Goal: Task Accomplishment & Management: Complete application form

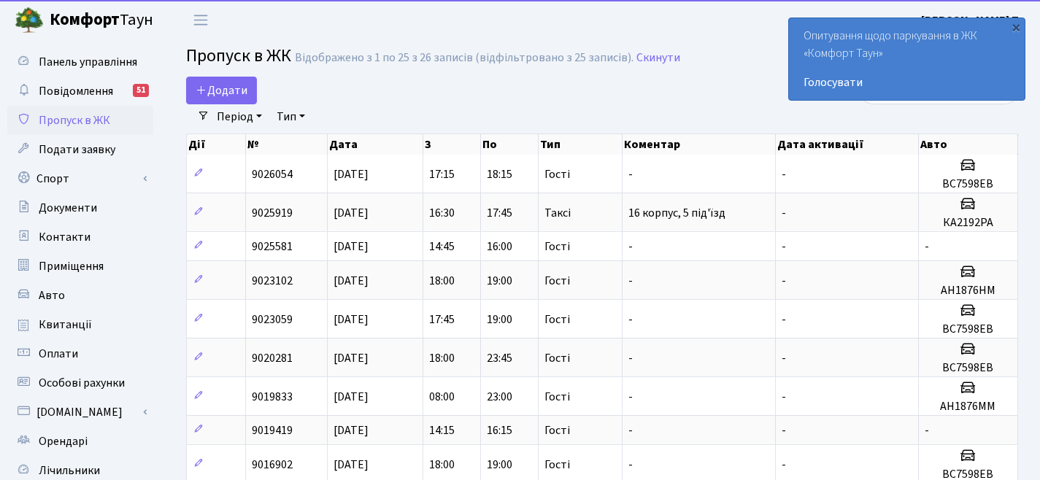
select select "25"
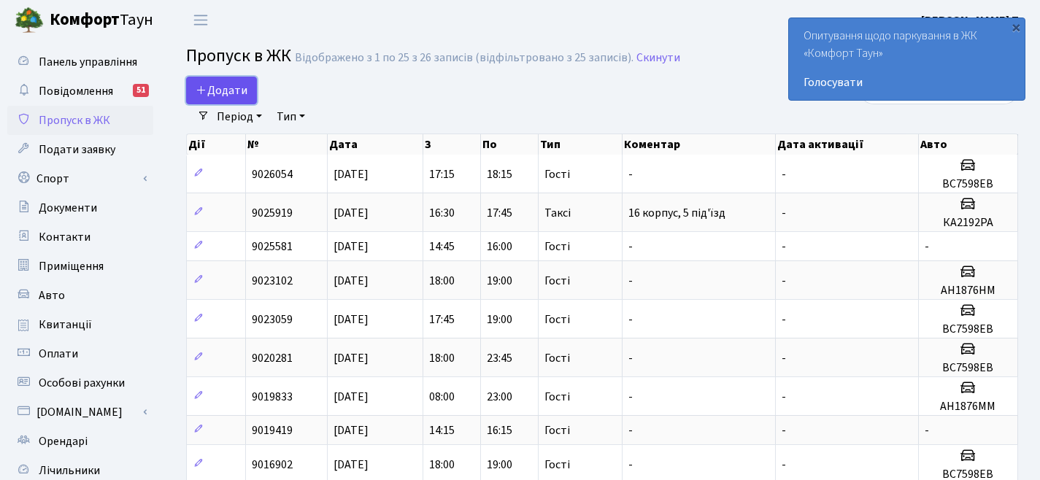
click at [228, 91] on span "Додати" at bounding box center [222, 90] width 52 height 16
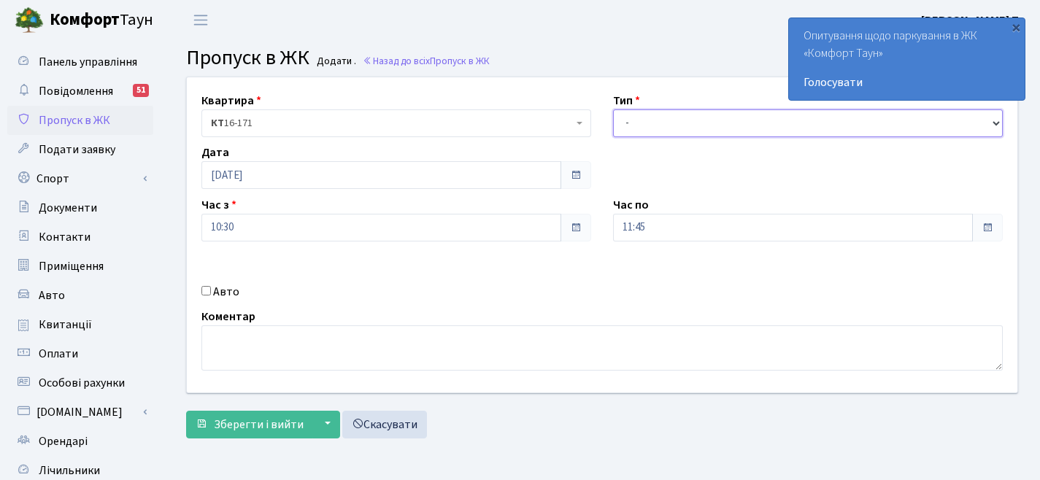
click at [673, 126] on select "- Доставка Таксі Гості Сервіс" at bounding box center [808, 123] width 390 height 28
select select "3"
click at [213, 291] on label "Авто" at bounding box center [226, 292] width 26 height 18
click at [211, 291] on input "Авто" at bounding box center [205, 290] width 9 height 9
checkbox input "true"
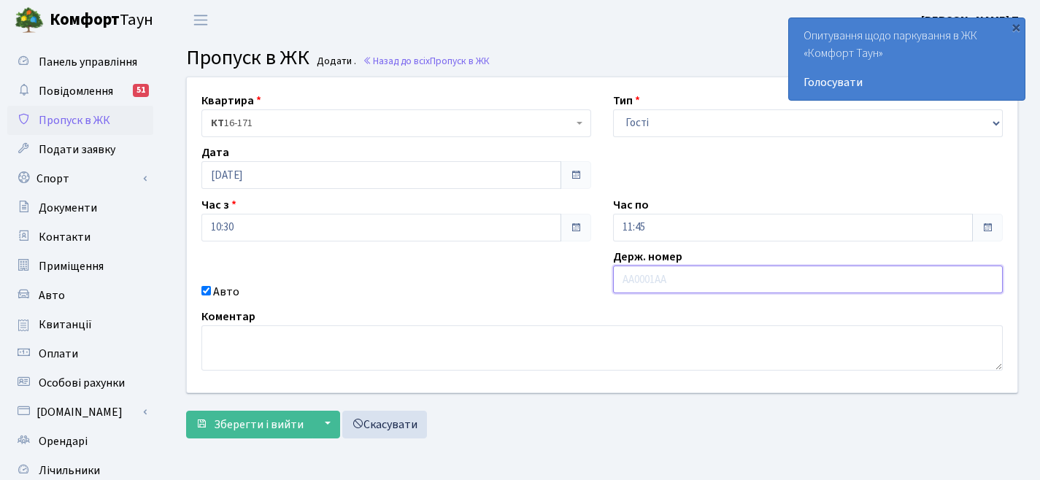
click at [641, 281] on input "text" at bounding box center [808, 280] width 390 height 28
paste input "КА6373МР"
type input "КА6373МР"
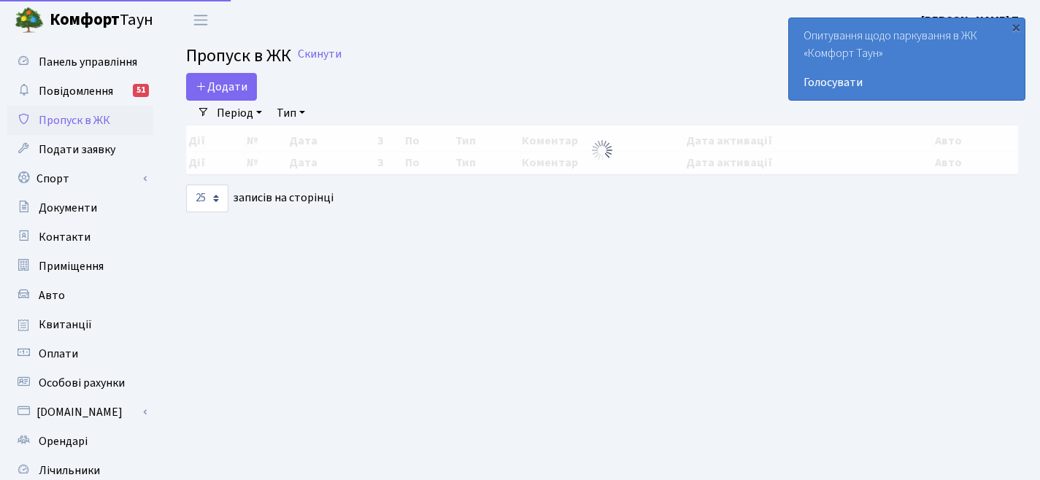
select select "25"
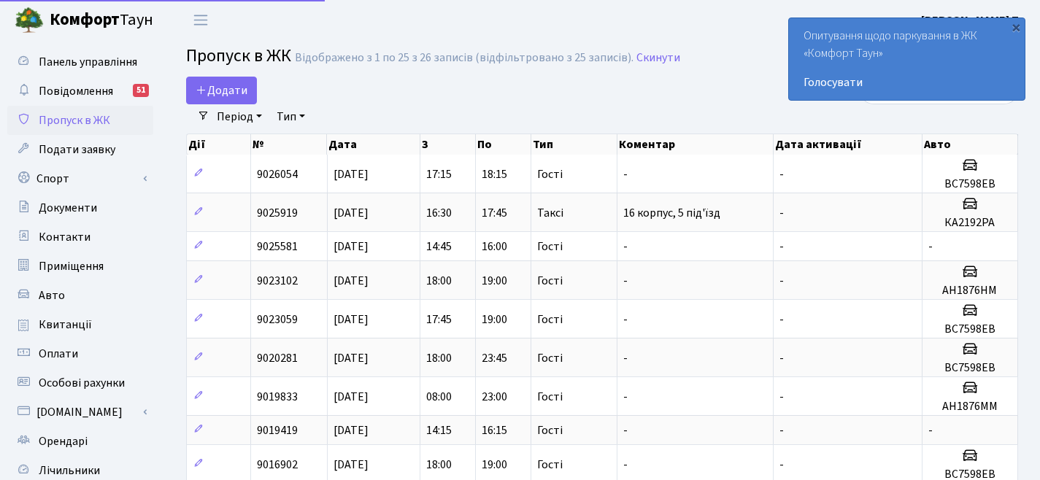
select select "25"
click at [1016, 28] on div "×" at bounding box center [1015, 27] width 15 height 15
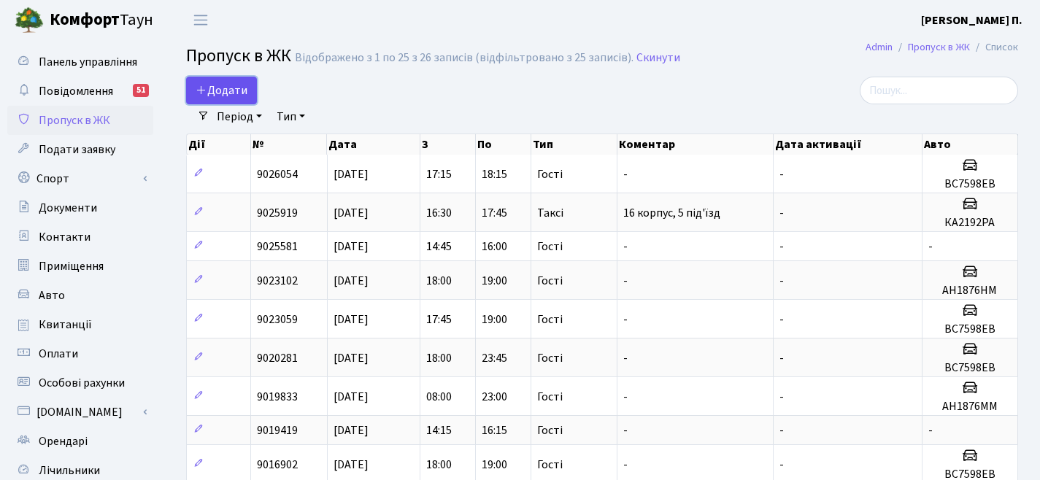
click at [242, 92] on span "Додати" at bounding box center [222, 90] width 52 height 16
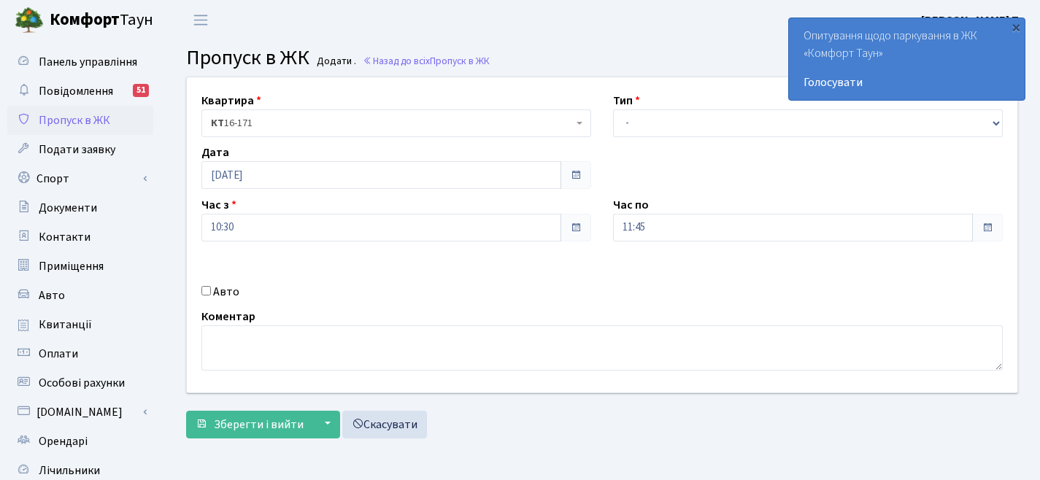
drag, startPoint x: 196, startPoint y: 288, endPoint x: 204, endPoint y: 290, distance: 8.2
click at [196, 288] on div "Авто" at bounding box center [395, 292] width 411 height 18
click at [206, 290] on input "Авто" at bounding box center [205, 290] width 9 height 9
checkbox input "true"
type input "ка2088тх"
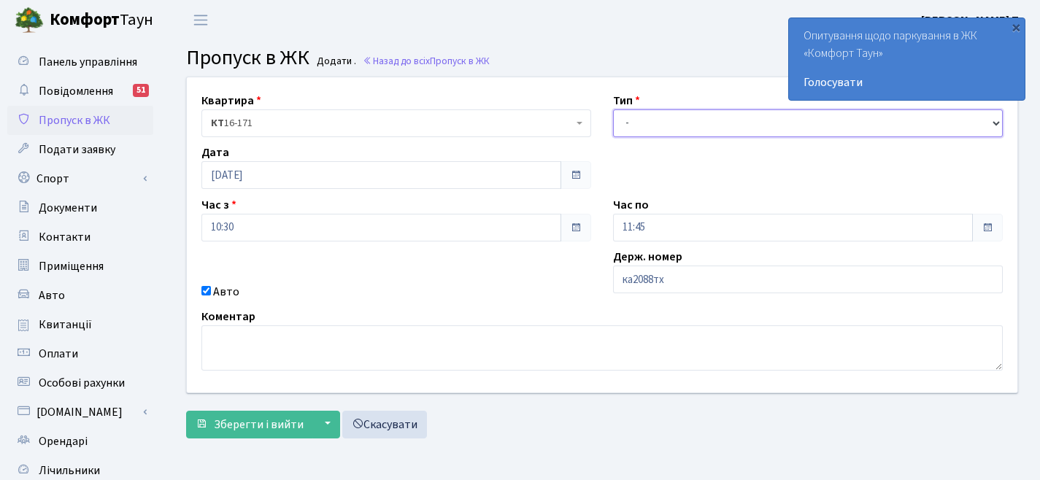
click at [636, 120] on select "- Доставка Таксі Гості Сервіс" at bounding box center [808, 123] width 390 height 28
select select "3"
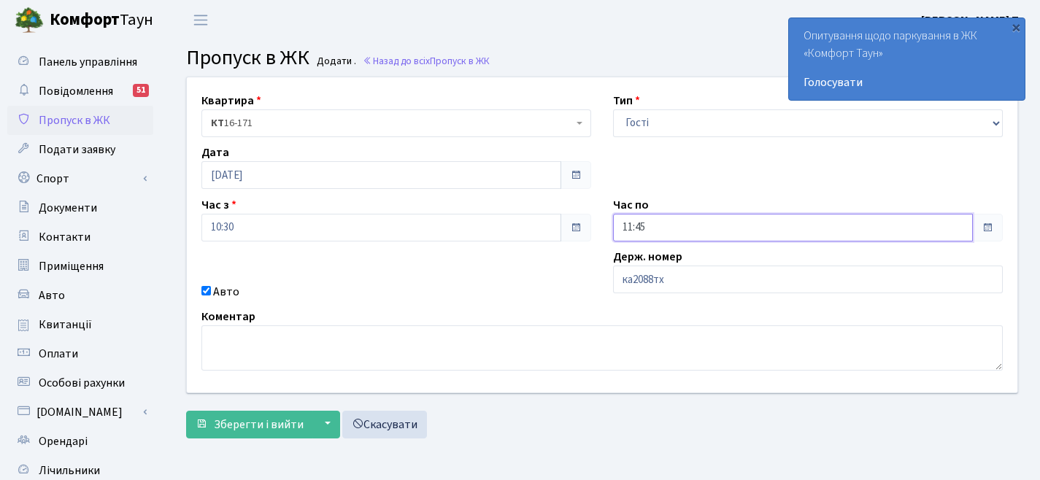
click at [751, 226] on input "11:45" at bounding box center [793, 228] width 360 height 28
click at [641, 66] on icon at bounding box center [652, 61] width 39 height 39
click at [641, 59] on icon at bounding box center [652, 61] width 39 height 39
click at [641, 58] on icon at bounding box center [652, 61] width 39 height 39
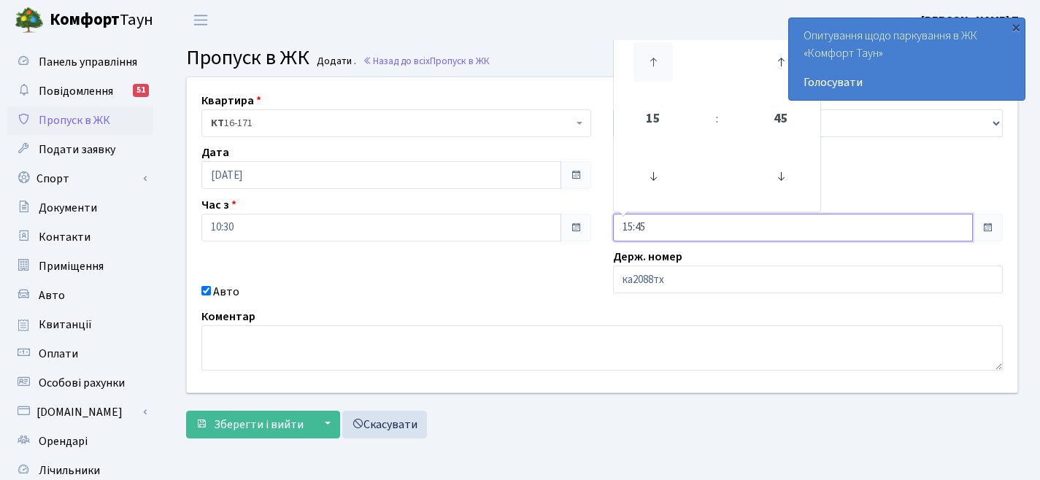
click at [641, 58] on icon at bounding box center [652, 61] width 39 height 39
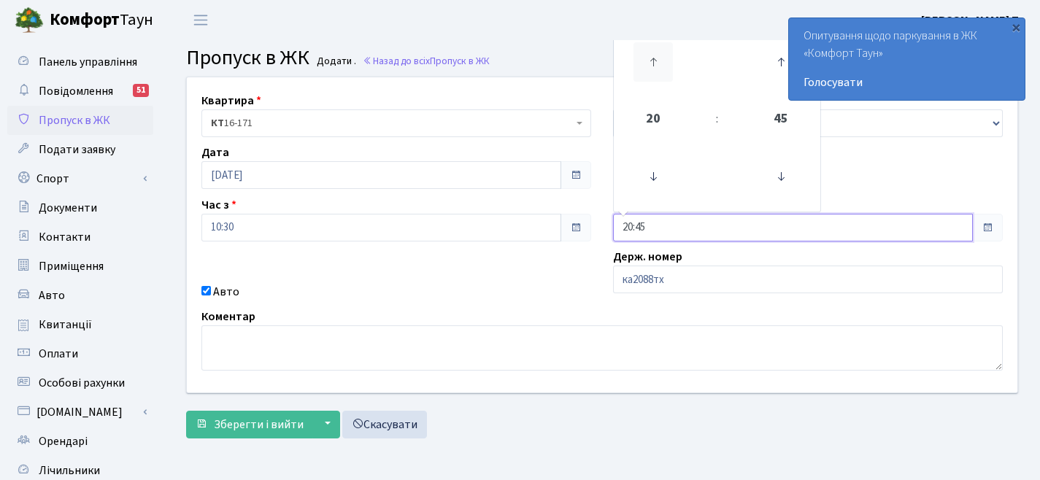
click at [641, 57] on icon at bounding box center [652, 61] width 39 height 39
click at [639, 63] on icon at bounding box center [652, 61] width 39 height 39
click at [651, 65] on icon at bounding box center [652, 61] width 39 height 39
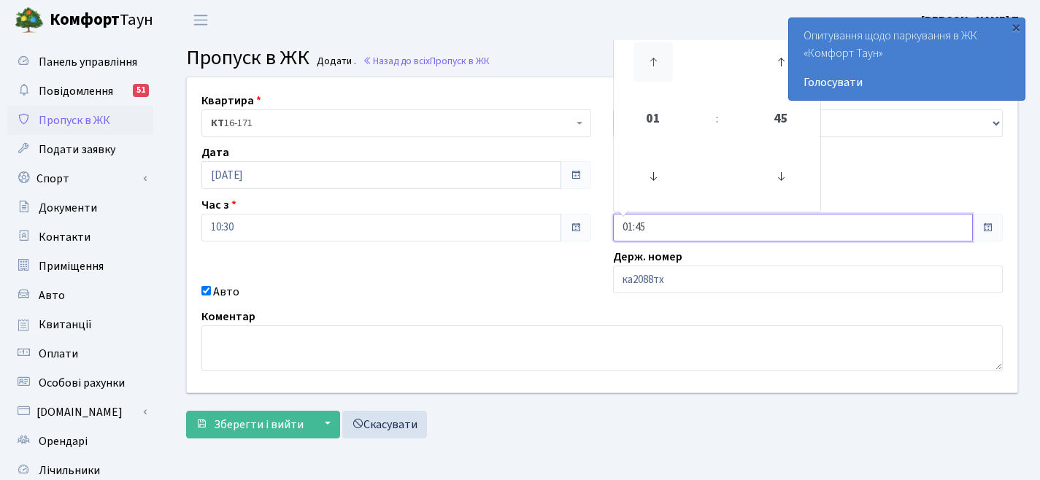
click at [651, 65] on icon at bounding box center [652, 61] width 39 height 39
click at [649, 161] on icon at bounding box center [652, 176] width 39 height 39
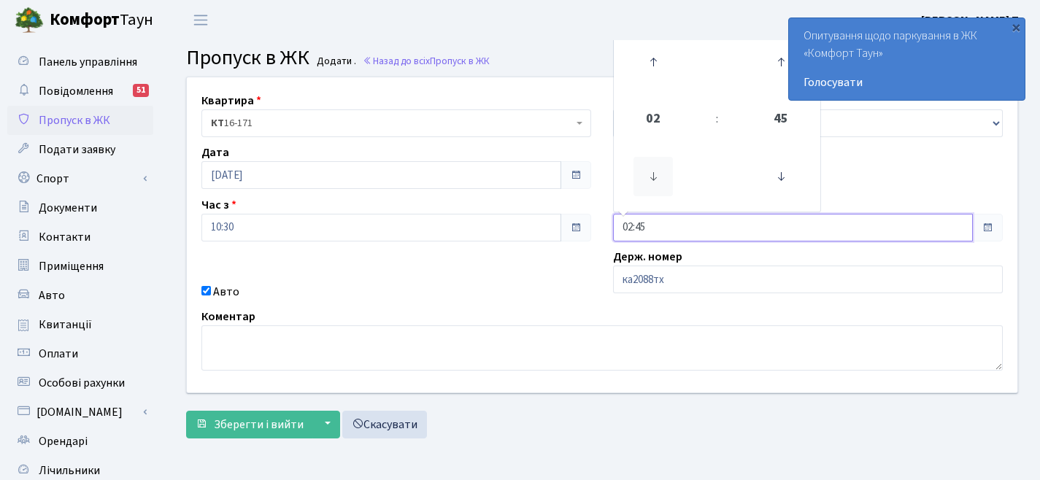
click at [660, 164] on icon at bounding box center [652, 176] width 39 height 39
click at [646, 73] on icon at bounding box center [652, 61] width 39 height 39
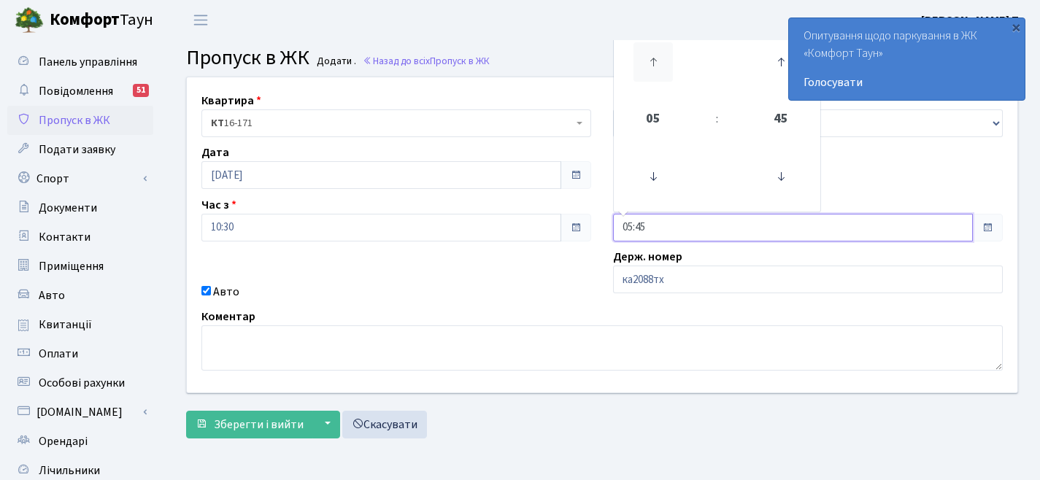
click at [646, 73] on icon at bounding box center [652, 61] width 39 height 39
type input "09:45"
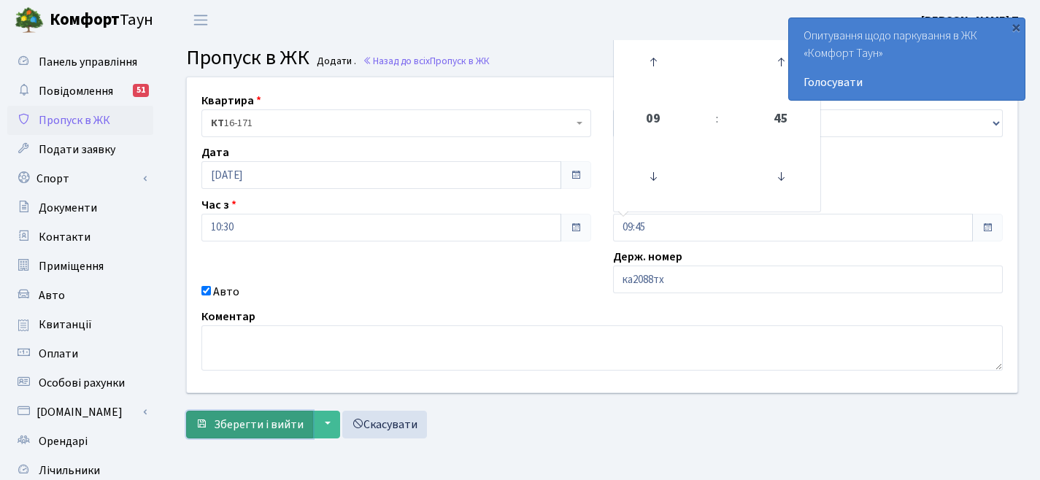
click at [296, 431] on span "Зберегти і вийти" at bounding box center [259, 425] width 90 height 16
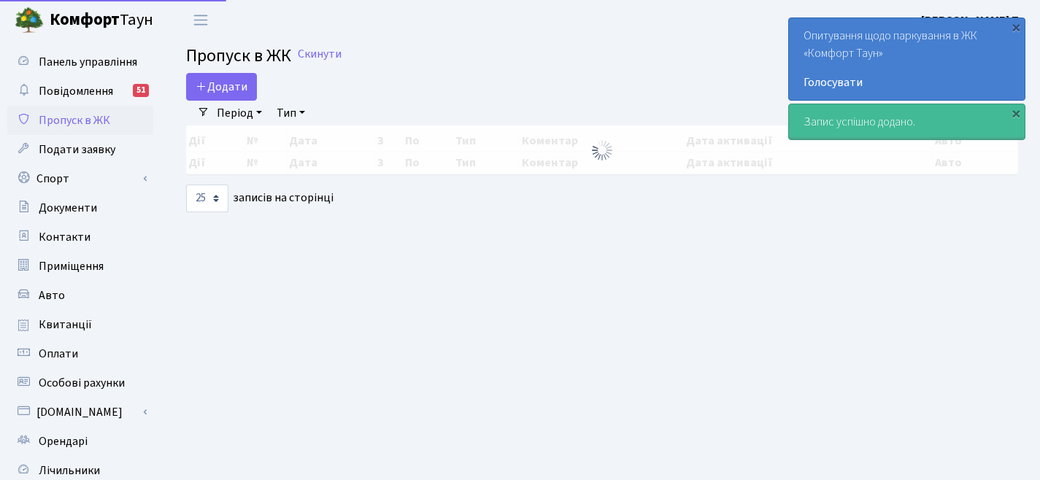
select select "25"
